Goal: Transaction & Acquisition: Purchase product/service

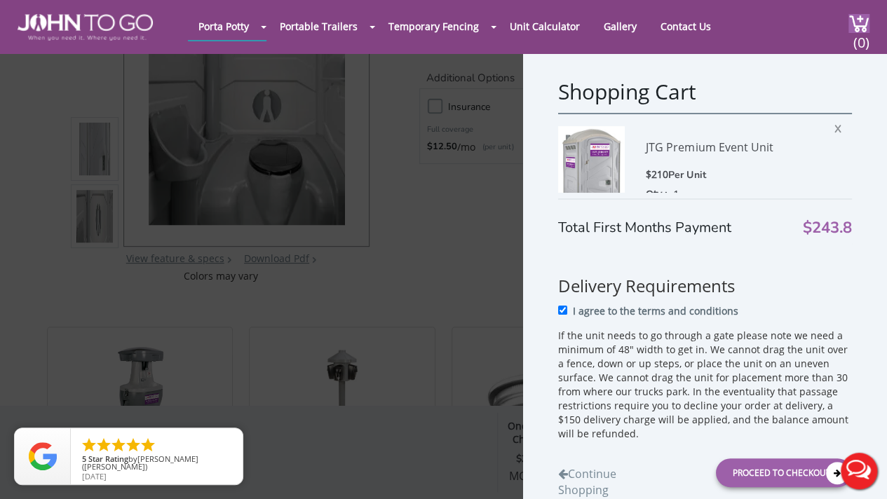
scroll to position [53, 0]
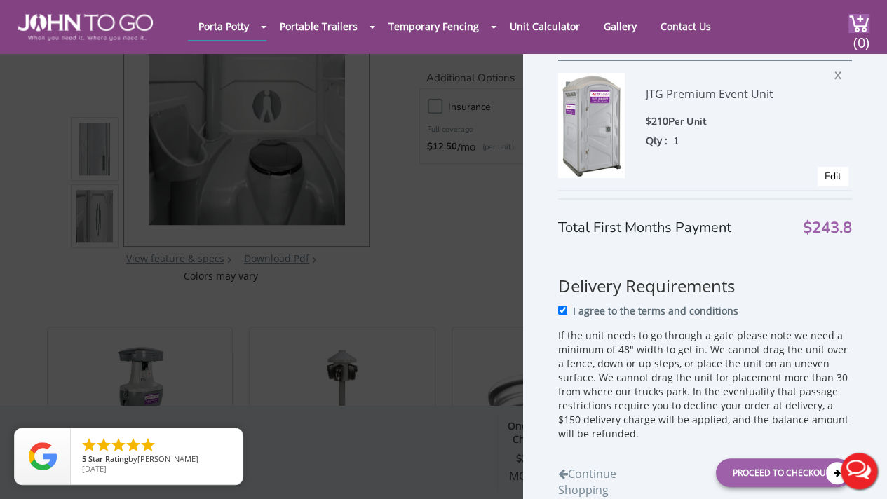
click at [861, 466] on button "Live Chat" at bounding box center [859, 471] width 56 height 56
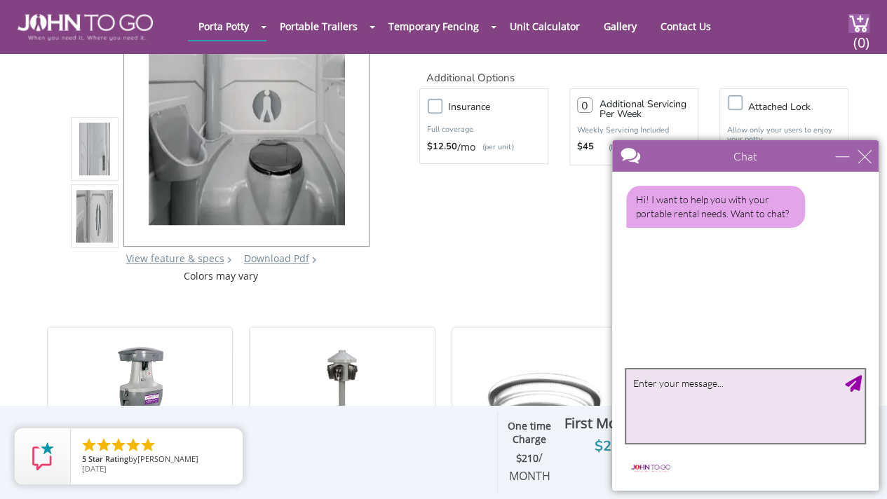
click at [661, 402] on textarea "type your message" at bounding box center [745, 406] width 238 height 74
type textarea "Hi! is the price that is given without delivery fees?"
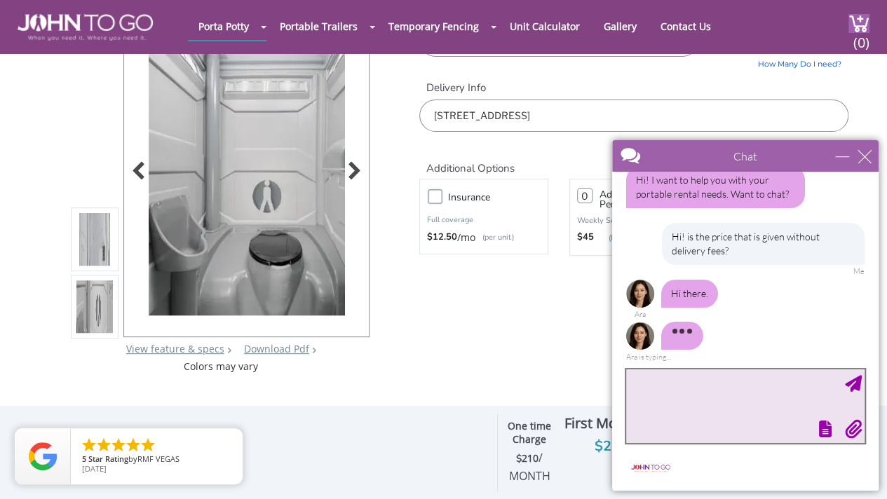
scroll to position [109, 0]
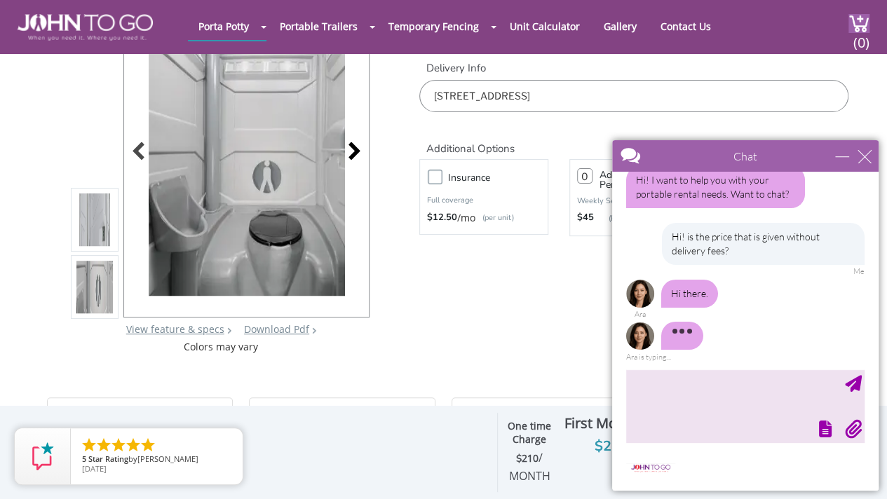
click at [356, 153] on div at bounding box center [351, 153] width 20 height 20
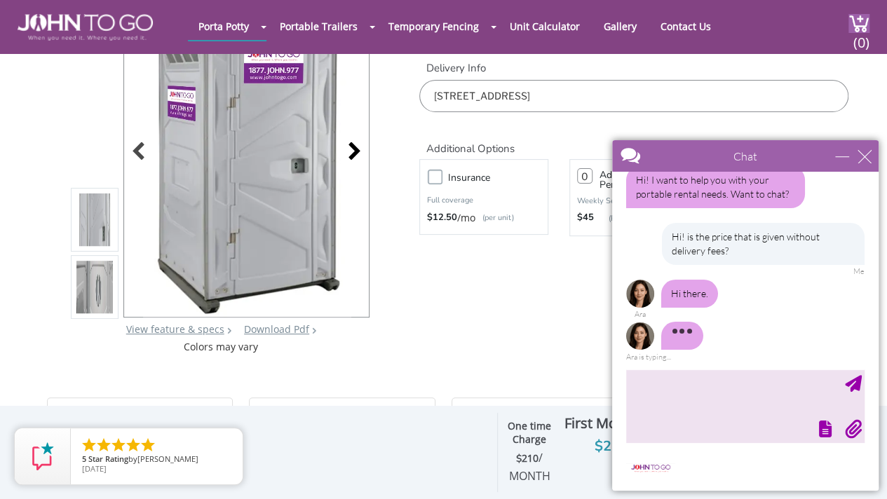
click at [356, 153] on div at bounding box center [351, 153] width 20 height 20
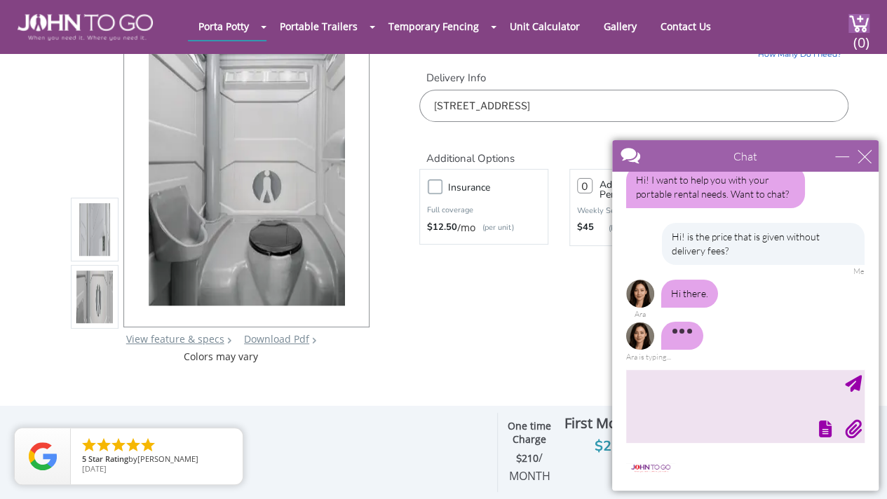
scroll to position [36, 0]
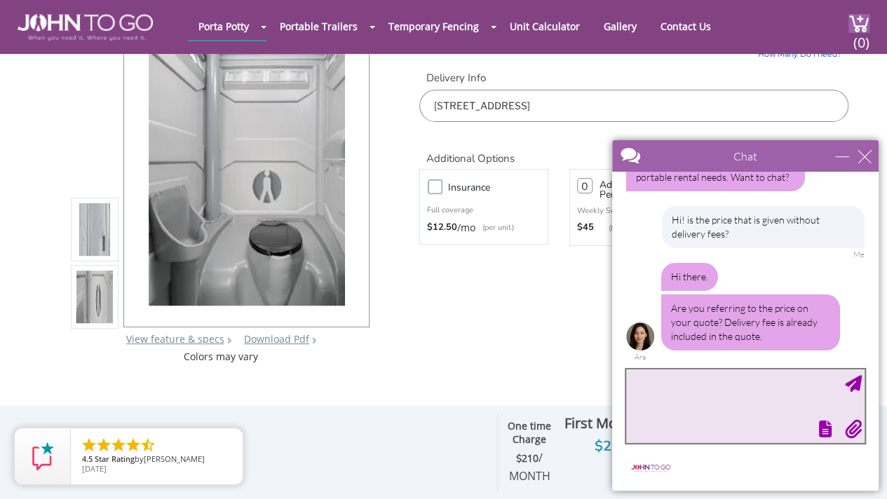
click at [729, 380] on textarea "type your message" at bounding box center [745, 406] width 238 height 74
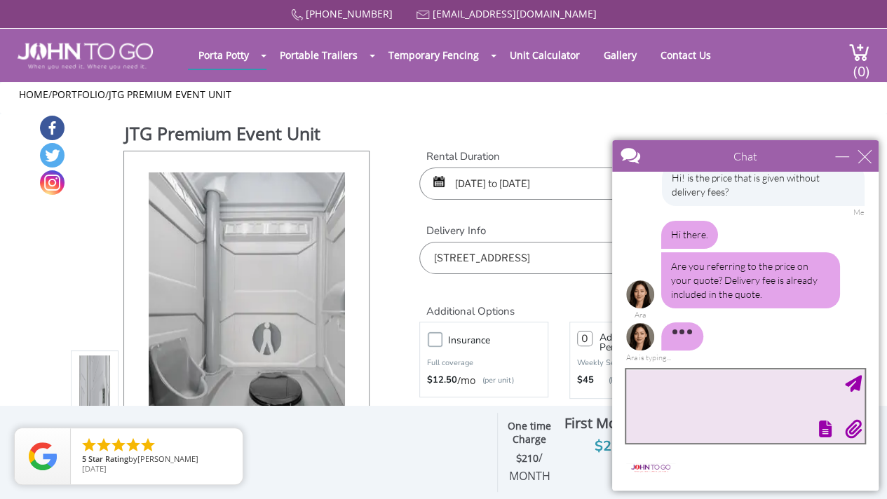
scroll to position [68, 0]
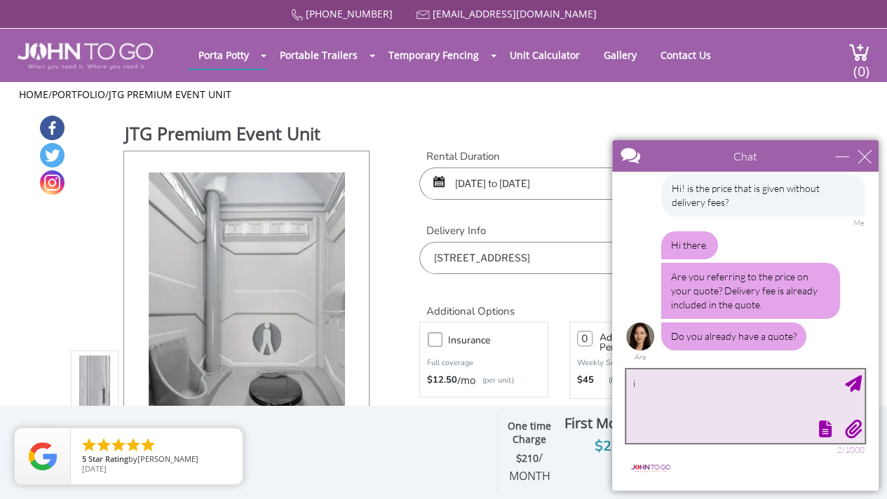
type textarea "i"
type textarea "I put in the information and added to cart, im not sure if that would be the qu…"
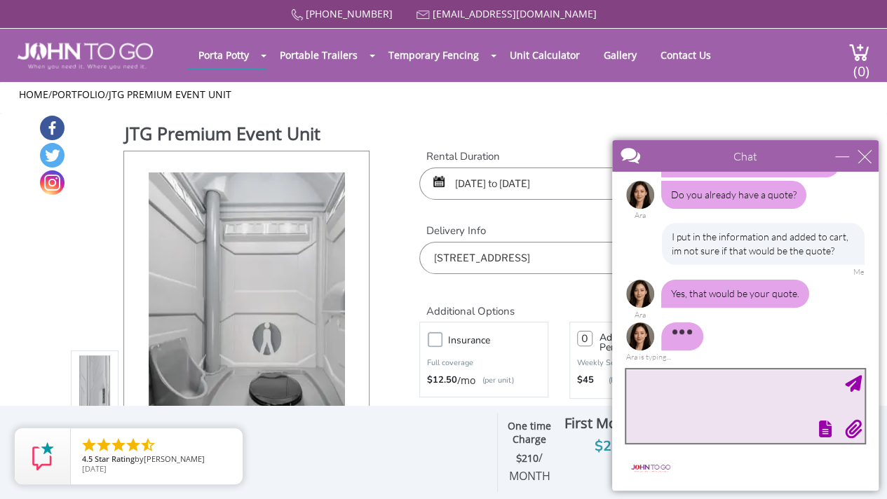
scroll to position [213, 0]
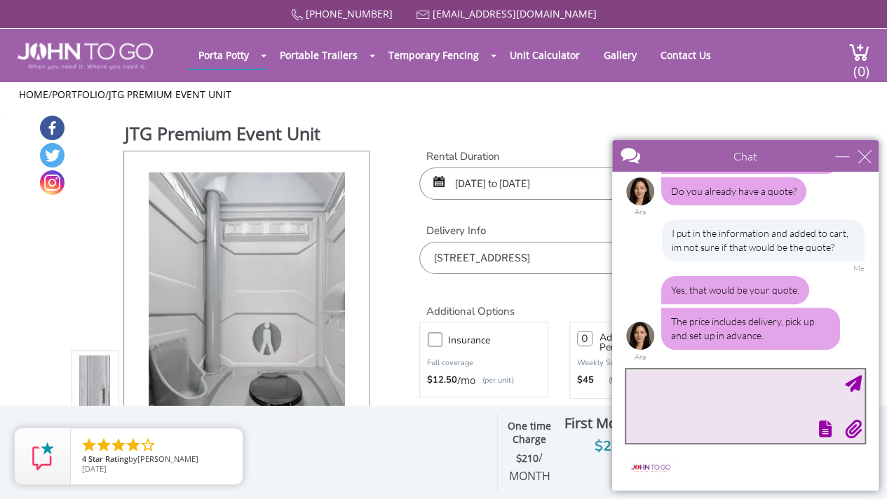
click at [721, 392] on textarea "type your message" at bounding box center [745, 406] width 238 height 74
type textarea "ok thank you!"
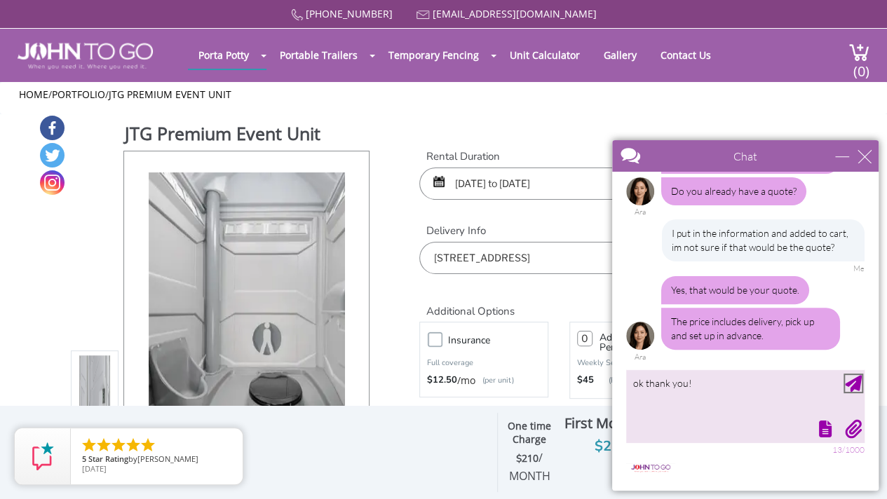
click at [852, 381] on div "Send Message" at bounding box center [853, 383] width 17 height 17
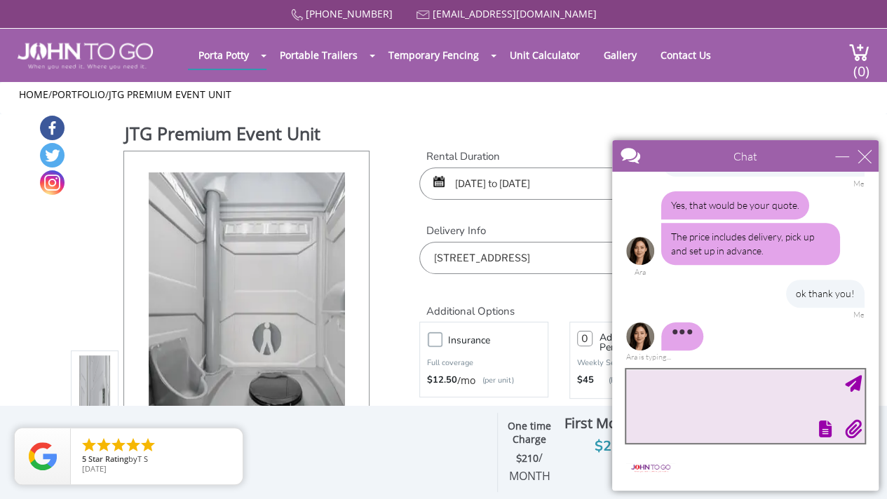
scroll to position [312, 0]
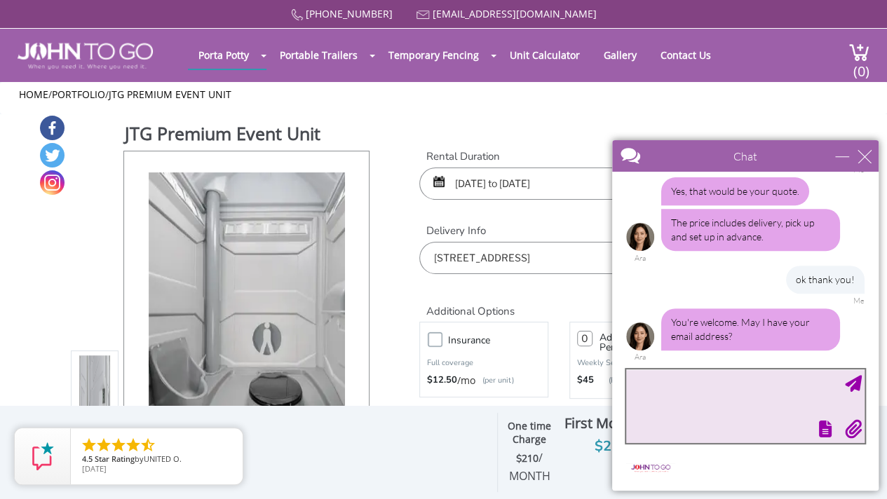
click at [726, 377] on textarea "type your message" at bounding box center [745, 406] width 238 height 74
type textarea "[EMAIL_ADDRESS][DOMAIN_NAME]"
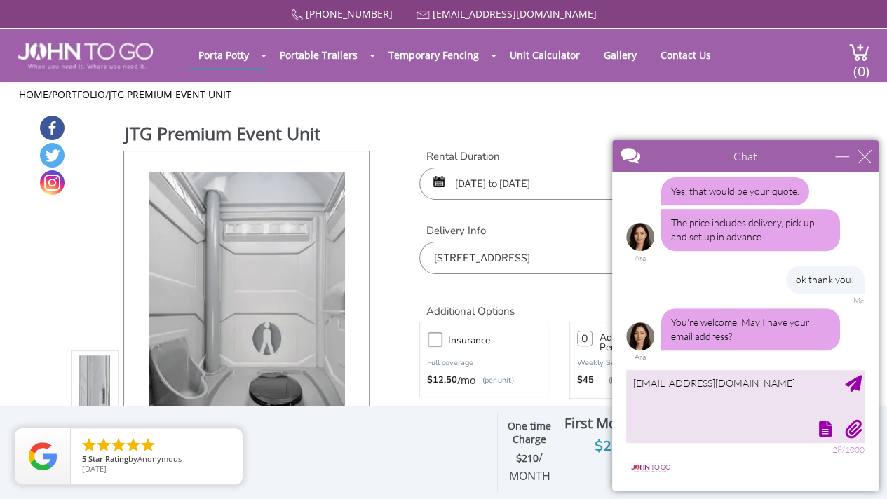
click at [868, 385] on div at bounding box center [745, 331] width 266 height 319
click at [857, 383] on div "Send Message" at bounding box center [853, 383] width 17 height 17
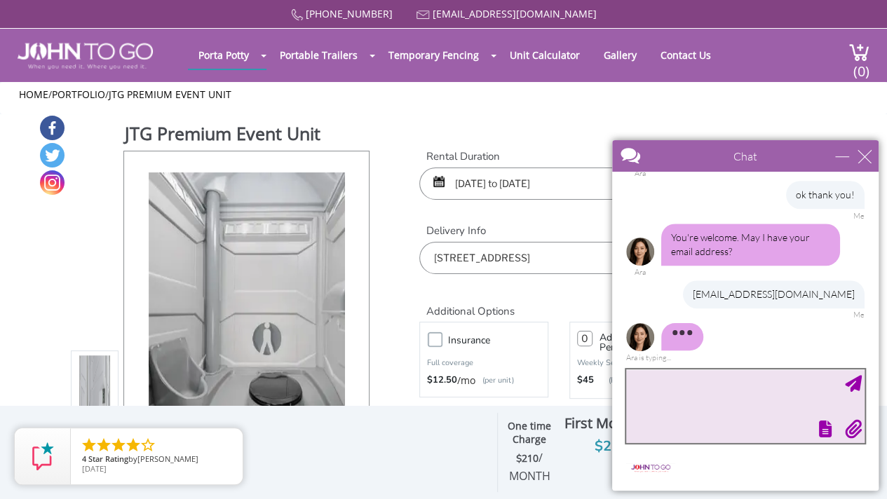
scroll to position [411, 0]
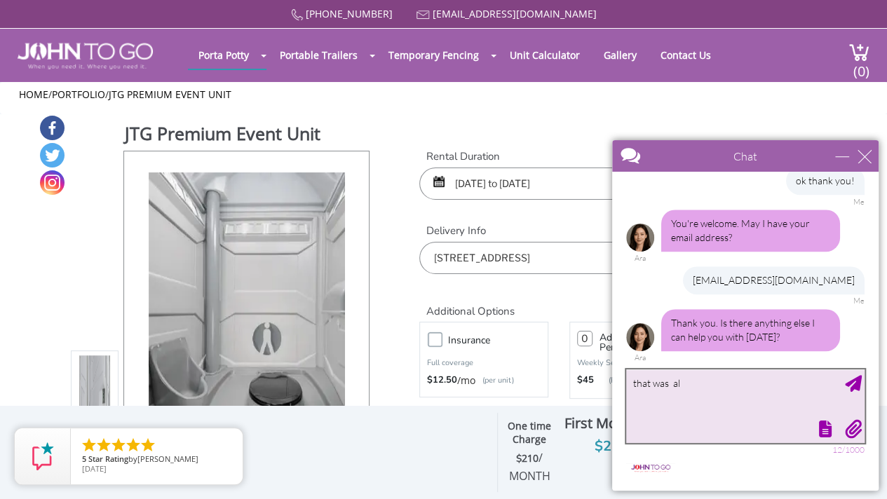
type textarea "that was all"
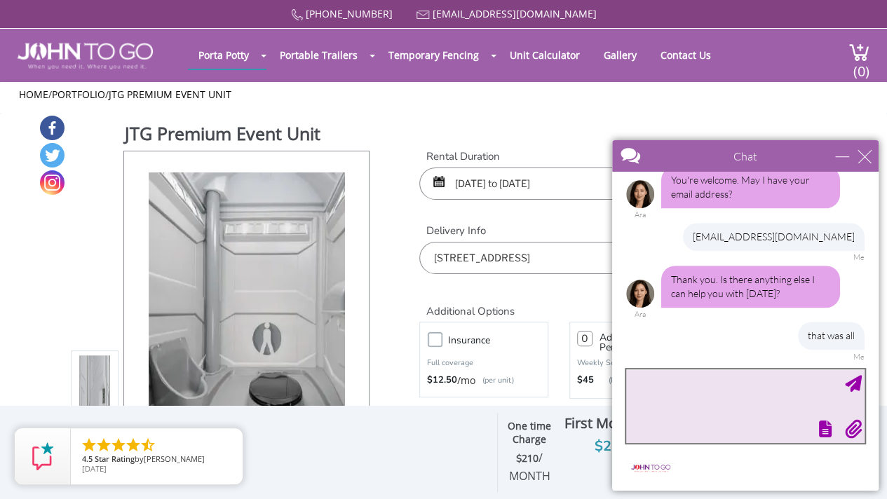
scroll to position [538, 0]
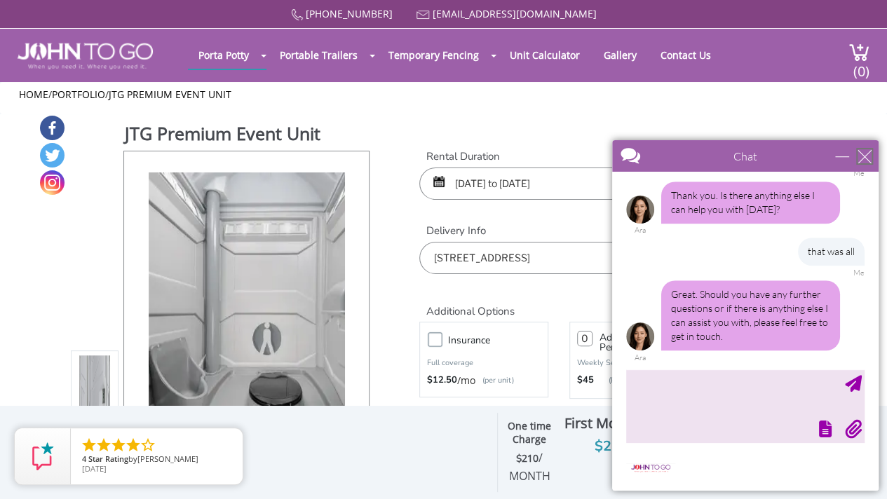
click at [863, 160] on div "close" at bounding box center [864, 156] width 14 height 14
type input "Continue Chat"
type input "End Chat"
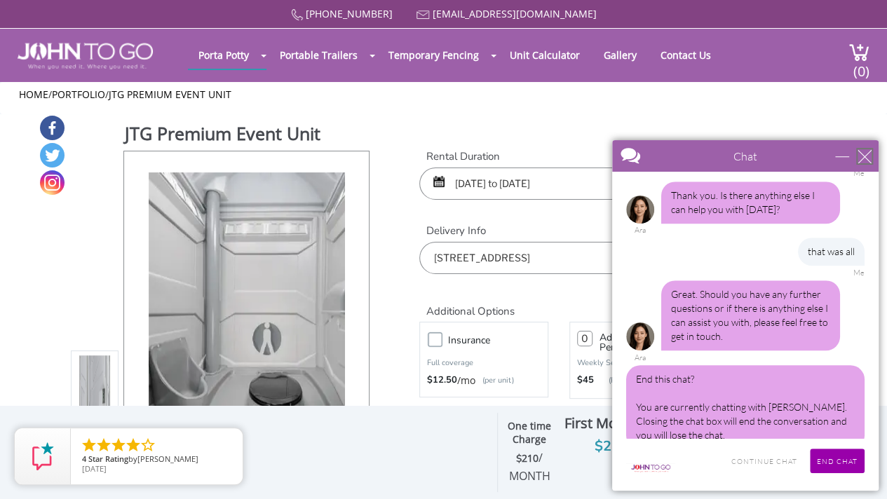
scroll to position [559, 0]
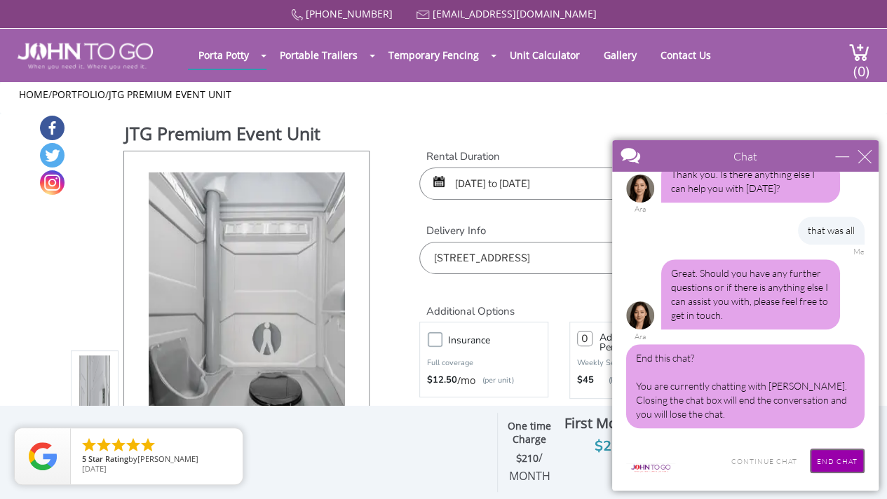
click at [847, 451] on input "End Chat" at bounding box center [837, 461] width 55 height 25
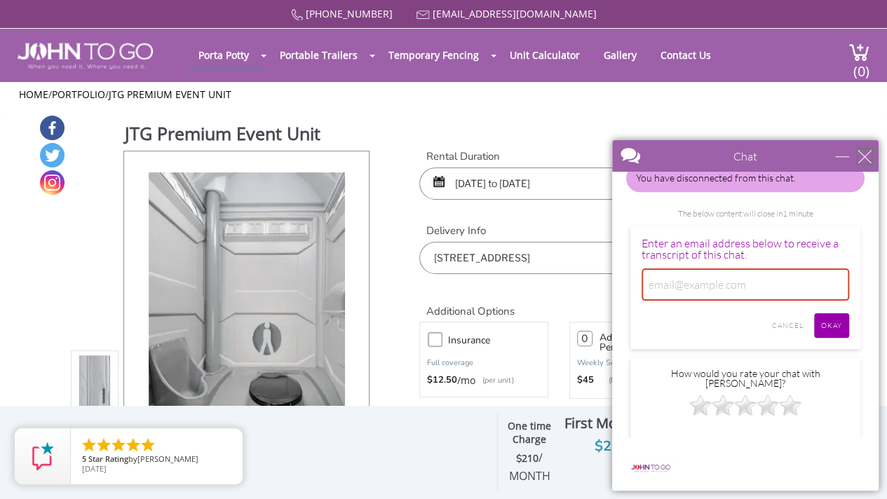
click at [861, 154] on div "close" at bounding box center [864, 156] width 14 height 14
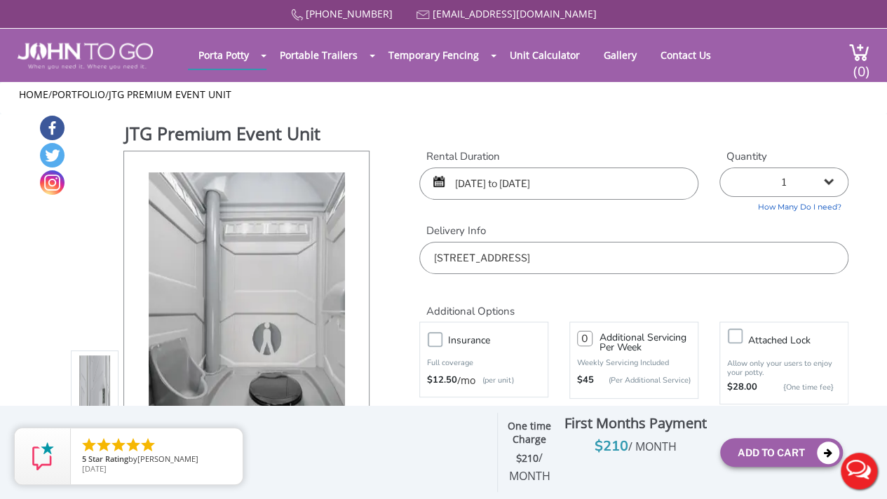
scroll to position [0, 0]
click at [527, 179] on input "[DATE] to [DATE]" at bounding box center [558, 184] width 279 height 32
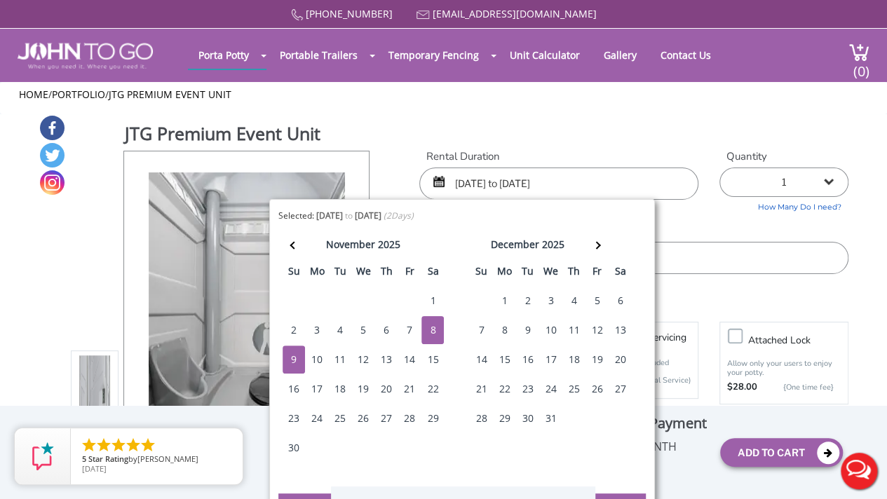
click at [409, 327] on div "7" at bounding box center [409, 330] width 22 height 28
click at [293, 356] on div "9" at bounding box center [293, 360] width 22 height 28
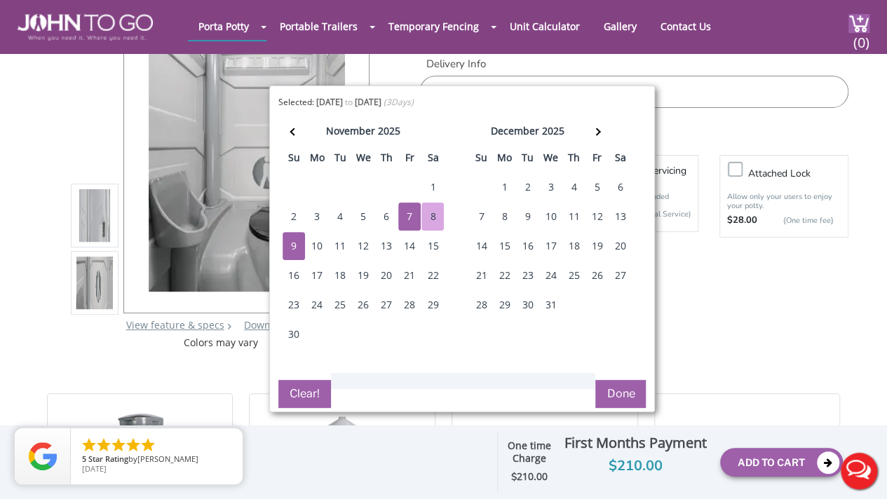
scroll to position [113, 0]
click at [629, 389] on button "Done" at bounding box center [620, 395] width 50 height 28
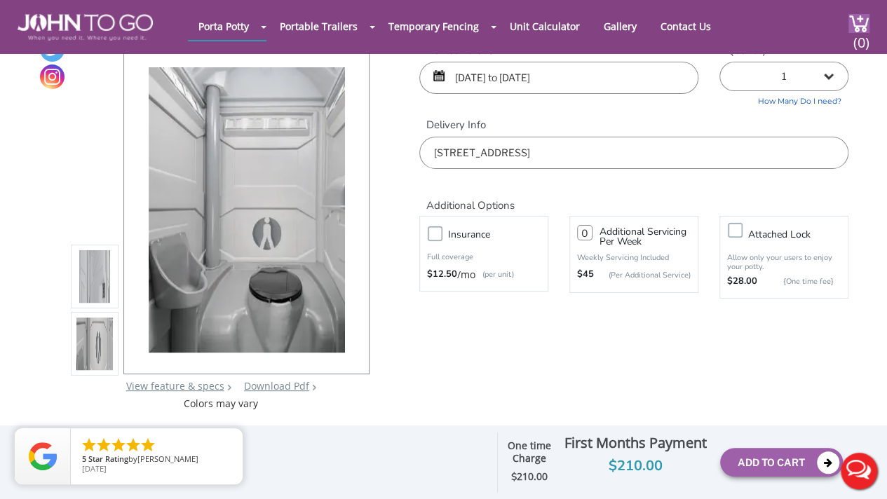
scroll to position [0, 0]
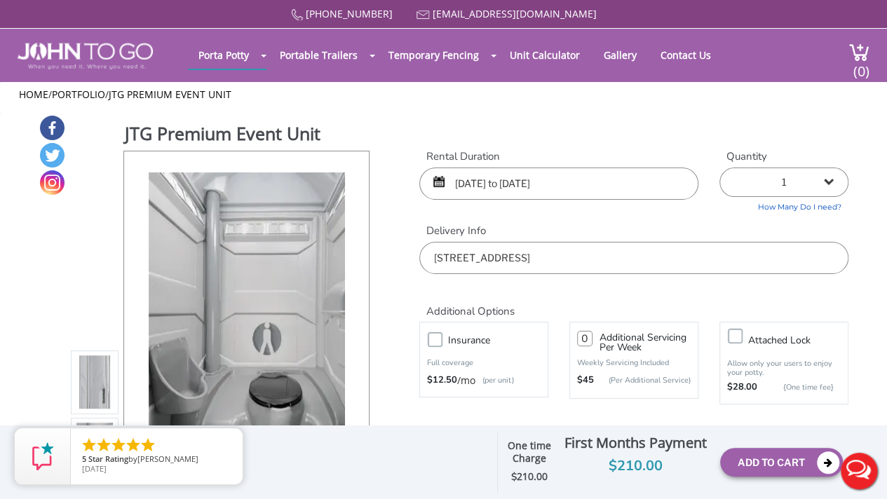
click at [666, 261] on input "[STREET_ADDRESS]" at bounding box center [633, 258] width 429 height 32
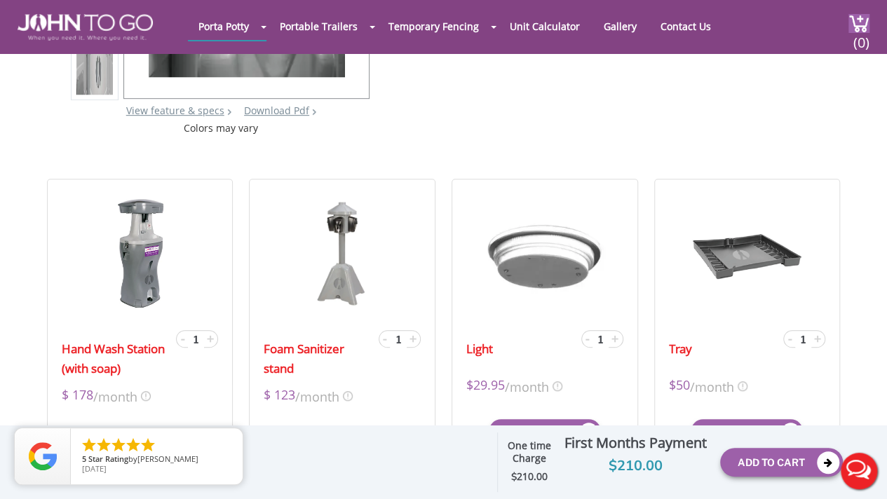
scroll to position [332, 0]
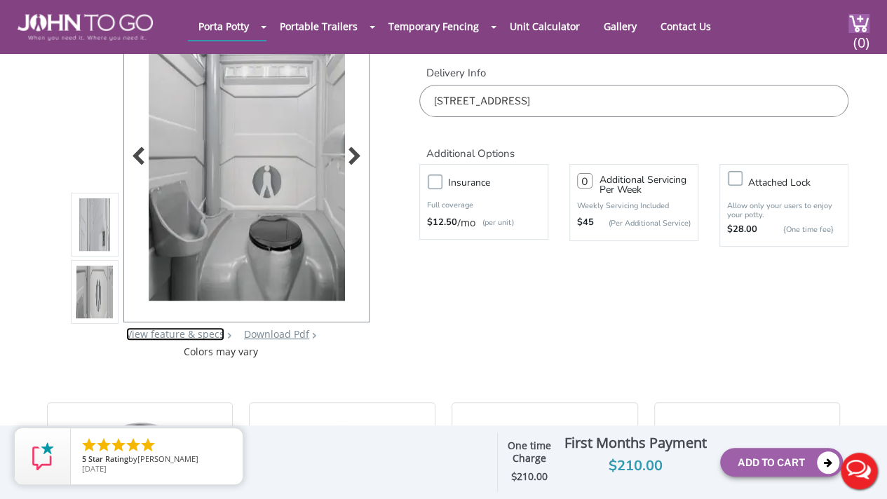
scroll to position [90, 0]
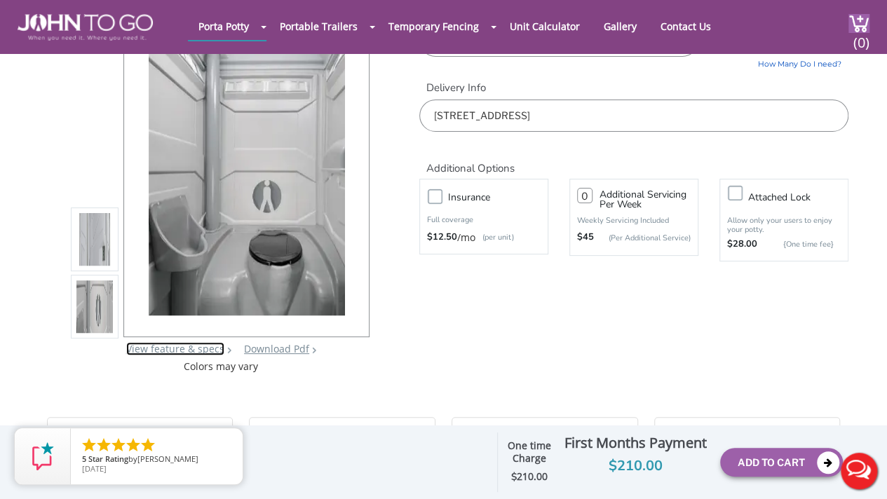
click at [188, 351] on link "View feature & specs" at bounding box center [175, 348] width 98 height 13
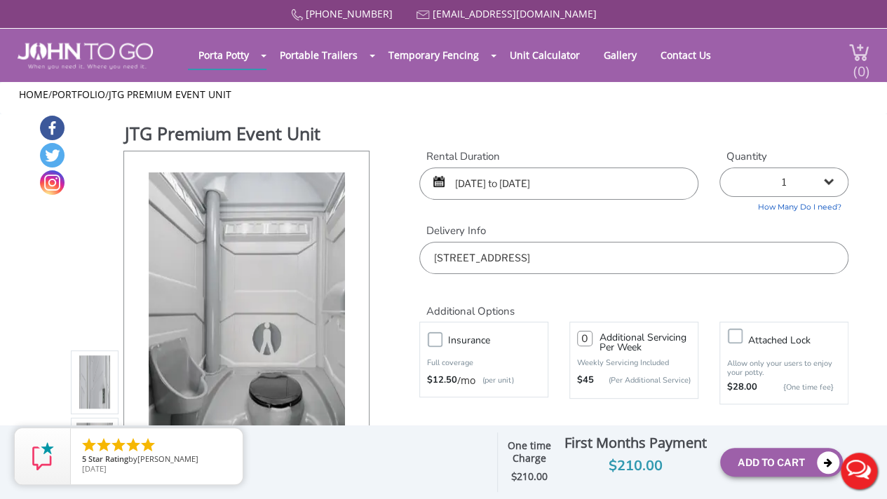
click at [859, 59] on span "(0)" at bounding box center [860, 65] width 17 height 30
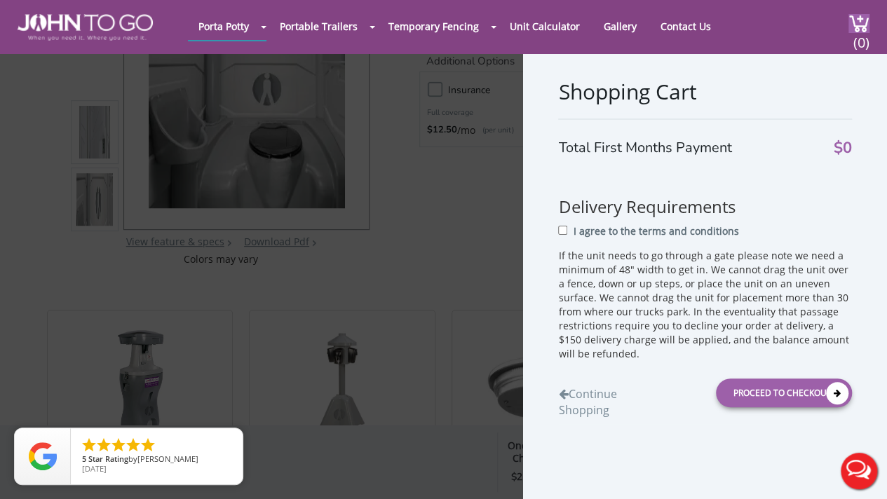
scroll to position [130, 0]
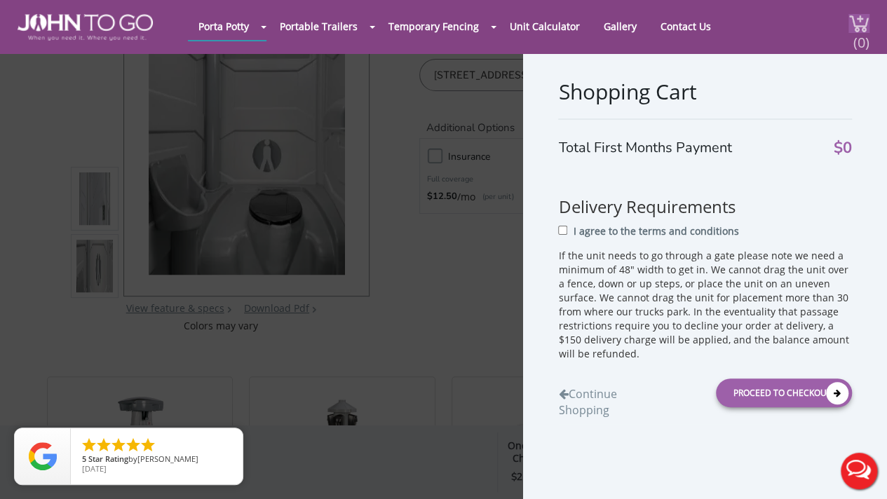
click at [858, 36] on span "(0)" at bounding box center [860, 37] width 17 height 30
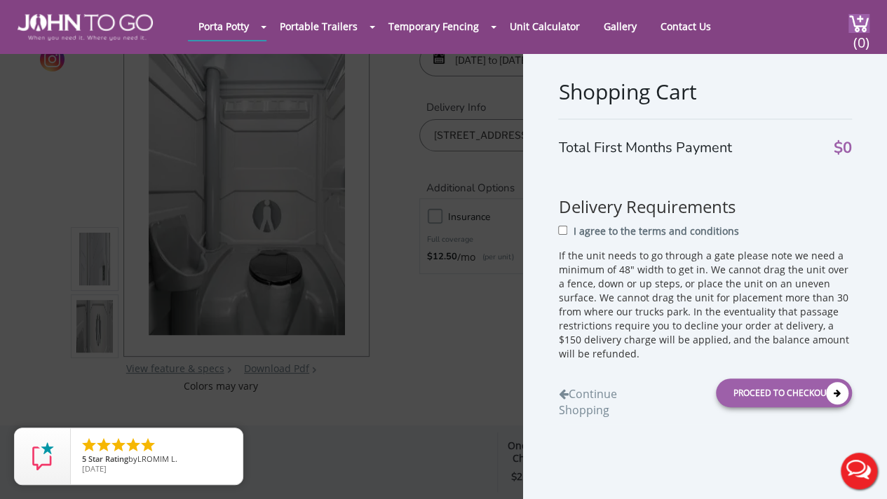
scroll to position [60, 0]
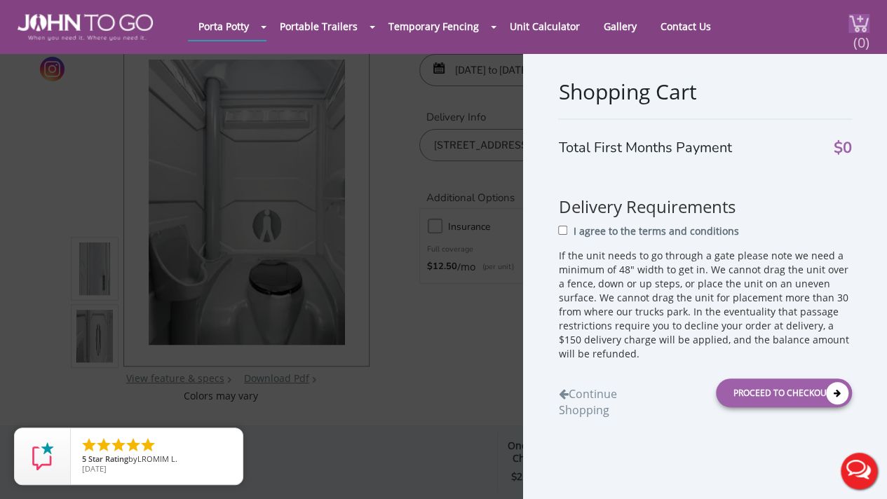
click at [855, 28] on span "(0)" at bounding box center [860, 37] width 17 height 30
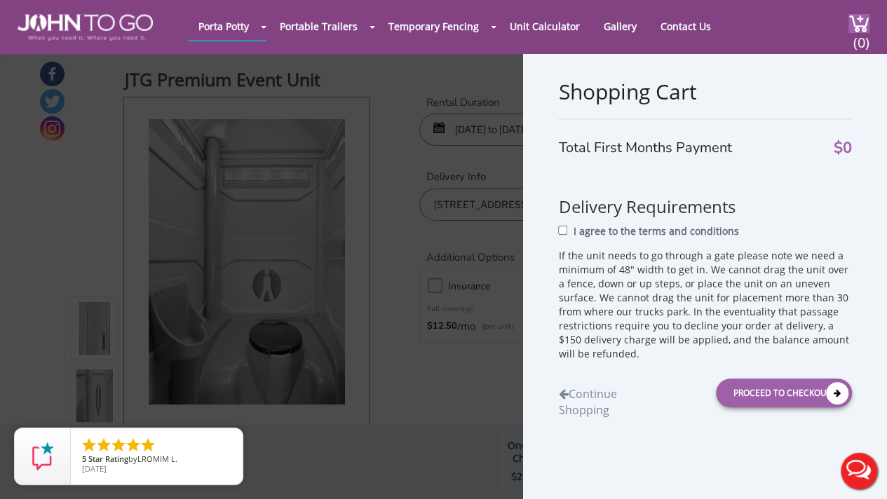
scroll to position [0, 0]
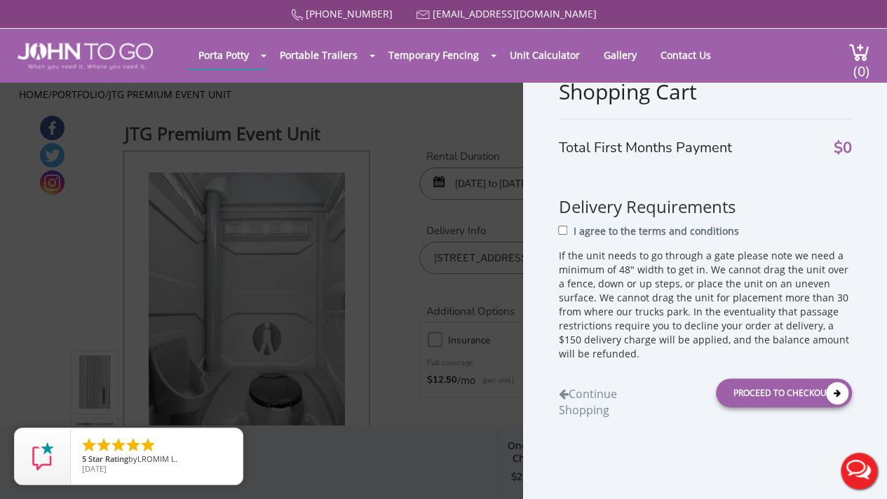
click at [428, 326] on div "Shopping Cart Total First Months Payment $0 Delivery Requirements I agree to th…" at bounding box center [443, 249] width 887 height 499
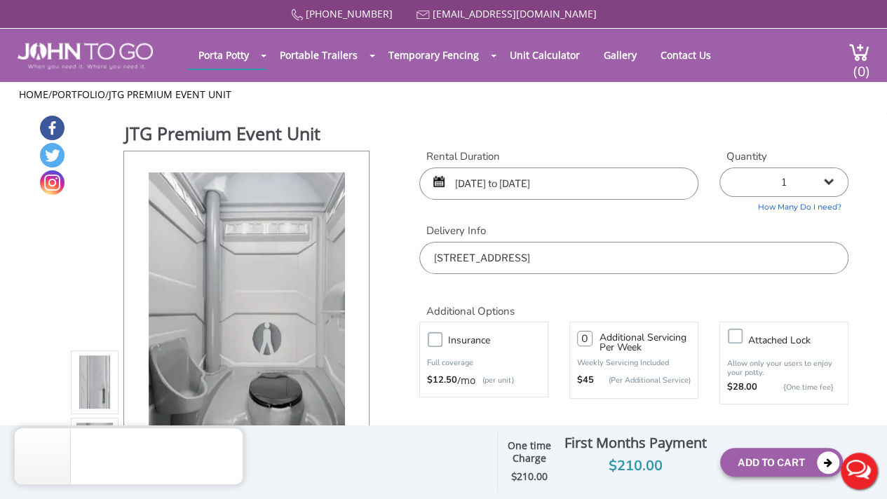
click at [541, 189] on input "[DATE] to [DATE]" at bounding box center [558, 184] width 279 height 32
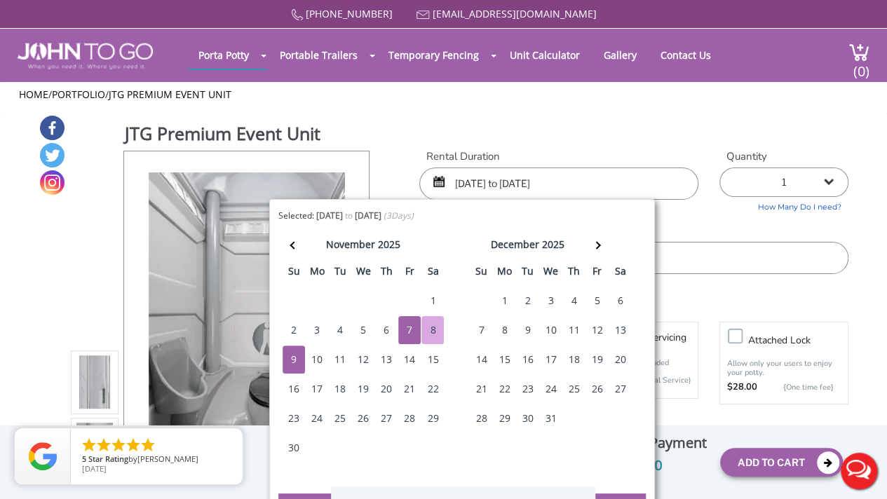
click at [297, 327] on div "2" at bounding box center [293, 330] width 22 height 28
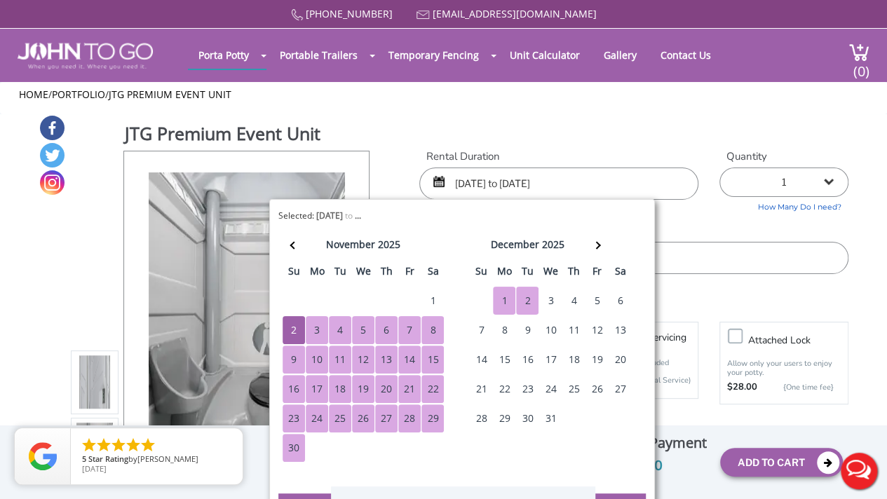
click at [524, 298] on div "2" at bounding box center [527, 301] width 22 height 28
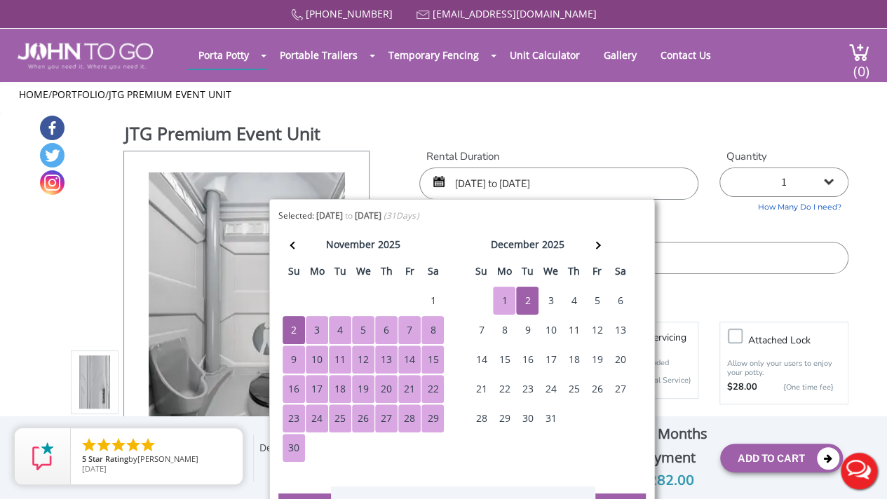
click at [683, 294] on h2 "Additional Options" at bounding box center [633, 303] width 429 height 30
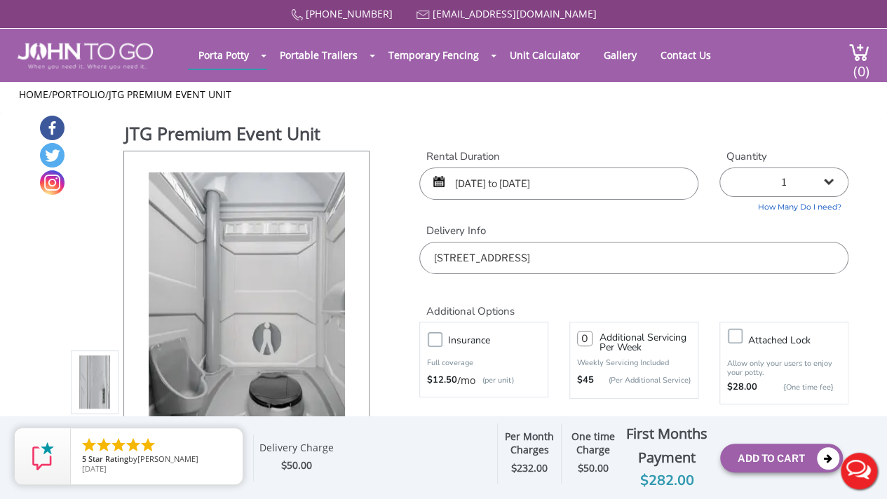
click at [627, 181] on input "[DATE] to [DATE]" at bounding box center [558, 184] width 279 height 32
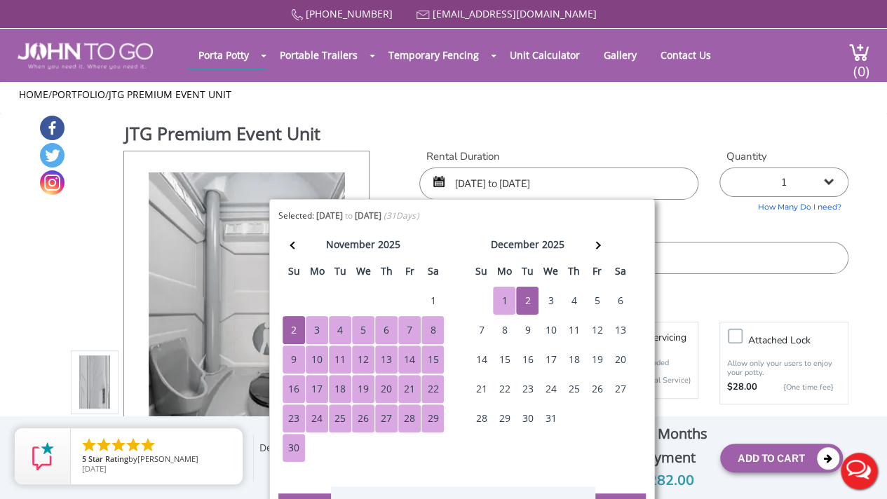
click at [423, 299] on div "1" at bounding box center [432, 301] width 22 height 28
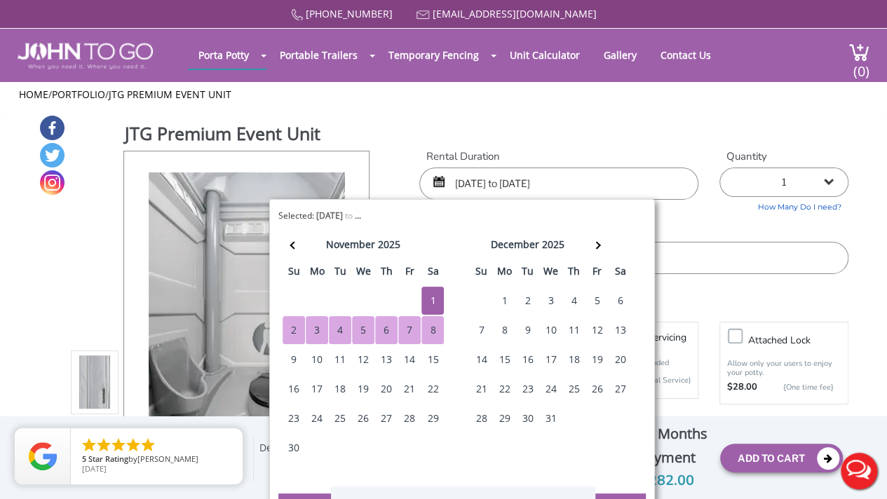
click at [406, 292] on td "31" at bounding box center [409, 300] width 23 height 29
click at [433, 354] on div "15" at bounding box center [432, 360] width 22 height 28
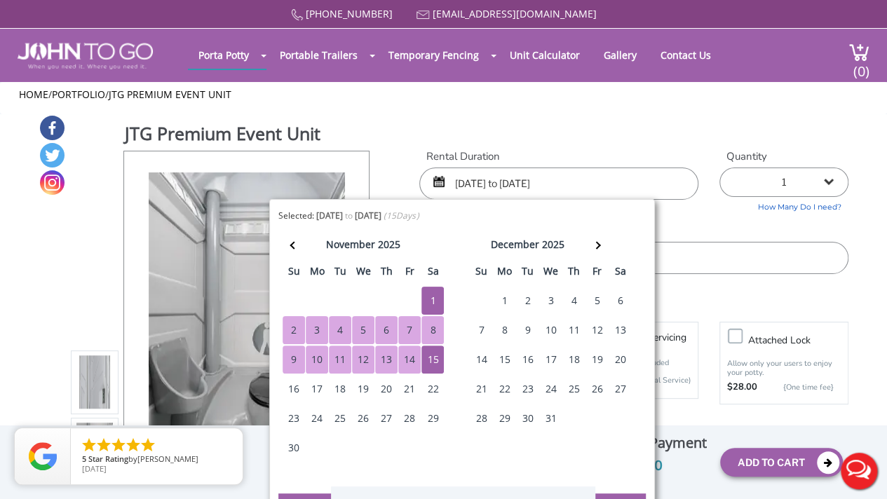
click at [632, 137] on div "JTG Premium Event Unit View feature & specs Download Pdf Product PDF Addon PDF …" at bounding box center [444, 315] width 810 height 402
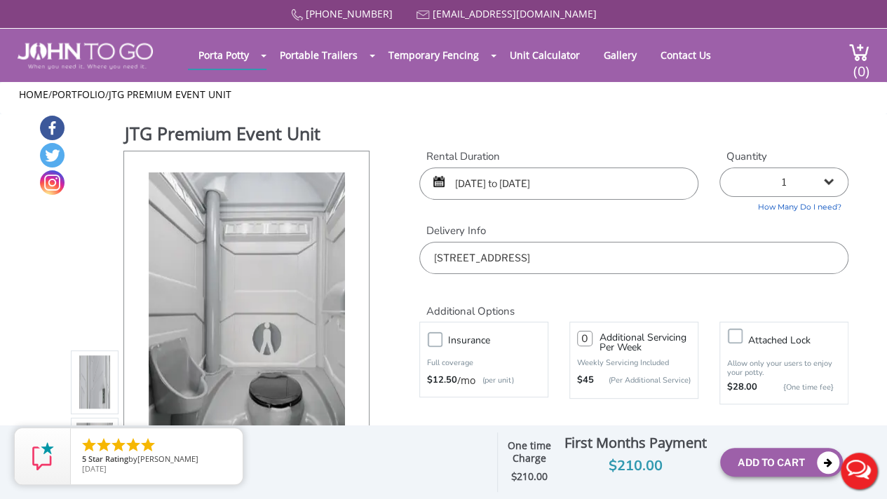
click at [518, 192] on input "[DATE] to [DATE]" at bounding box center [558, 184] width 279 height 32
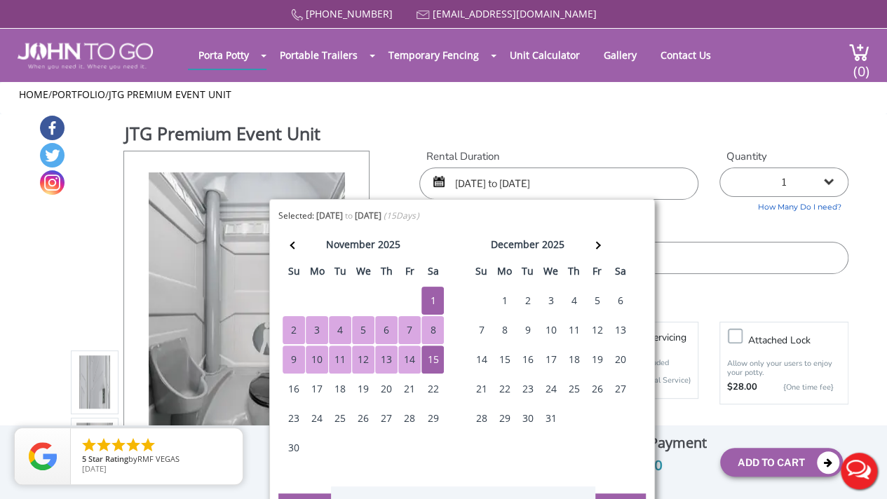
click at [409, 328] on div "7" at bounding box center [409, 330] width 22 height 28
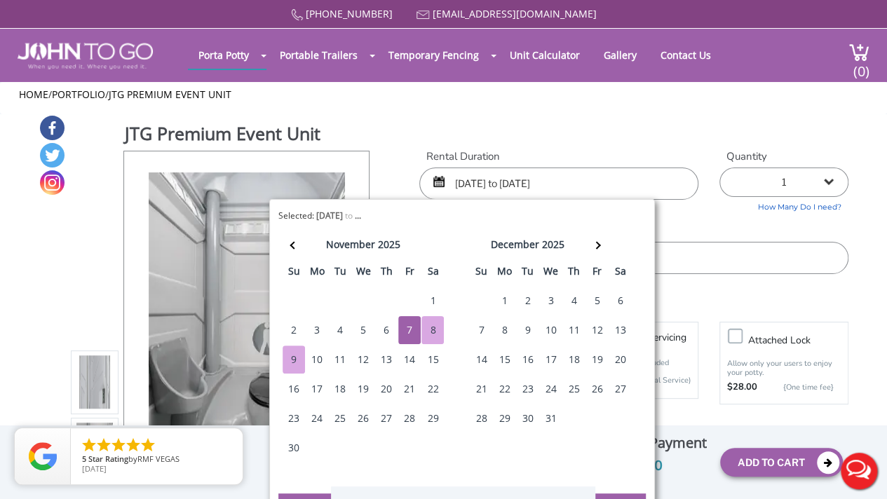
click at [296, 357] on div "9" at bounding box center [293, 360] width 22 height 28
type input "[DATE] to [DATE]"
click at [716, 222] on div "Rental Duration [DATE] to [DATE] Quantity 1 2 (5% discount) 3 (8% discount) 4 (…" at bounding box center [634, 211] width 450 height 125
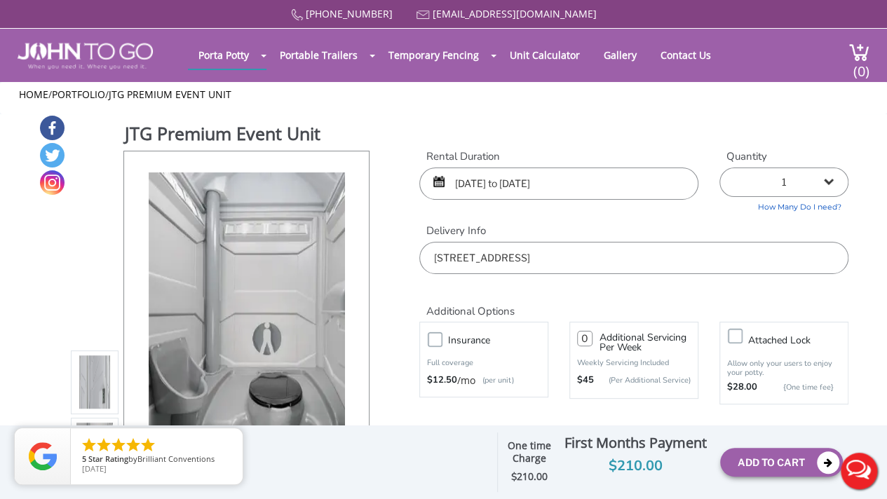
click at [564, 288] on h2 "Additional Options" at bounding box center [633, 303] width 429 height 30
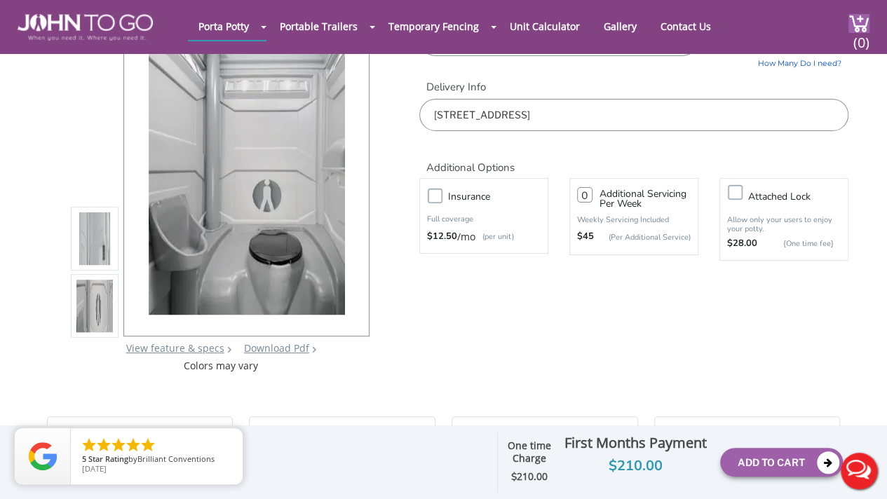
scroll to position [93, 0]
